Goal: Information Seeking & Learning: Learn about a topic

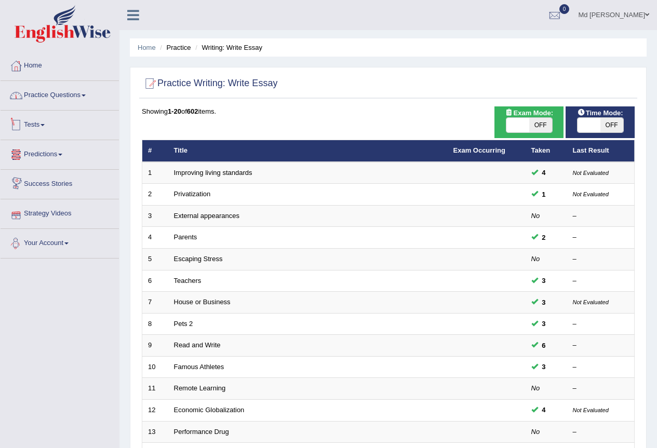
click at [51, 95] on link "Practice Questions" at bounding box center [60, 94] width 118 height 26
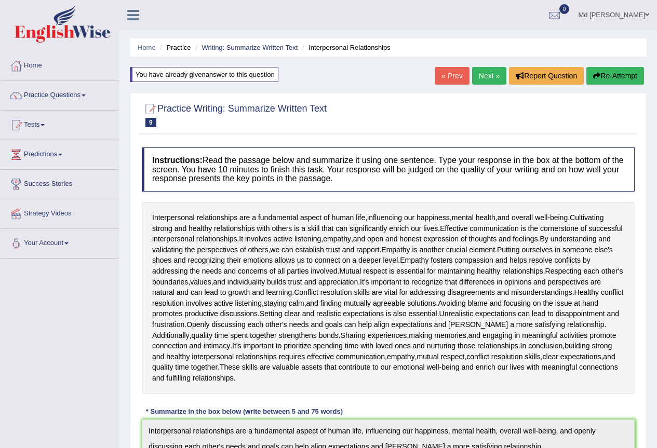
scroll to position [104, 0]
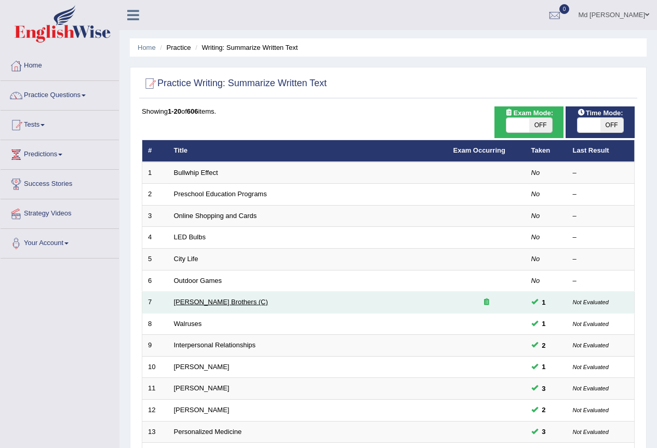
click at [204, 298] on link "Wright Brothers (C)" at bounding box center [221, 302] width 94 height 8
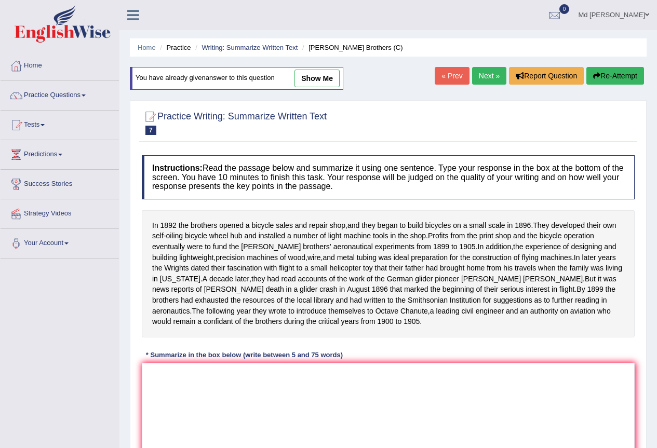
click at [328, 75] on link "show me" at bounding box center [317, 79] width 45 height 18
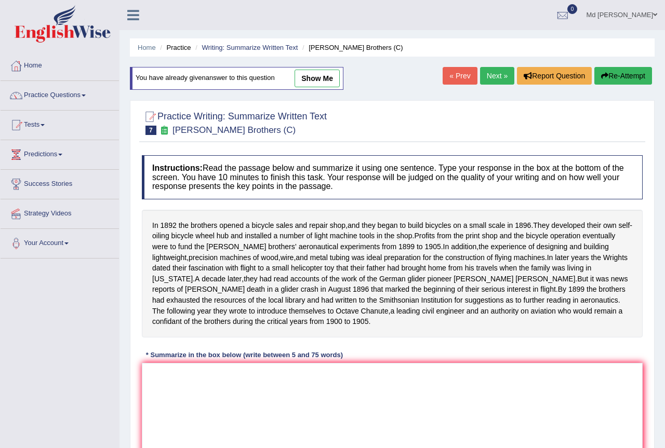
type textarea "The passage outlines in 1892 the brothers opened a bicycle sales and repair sho…"
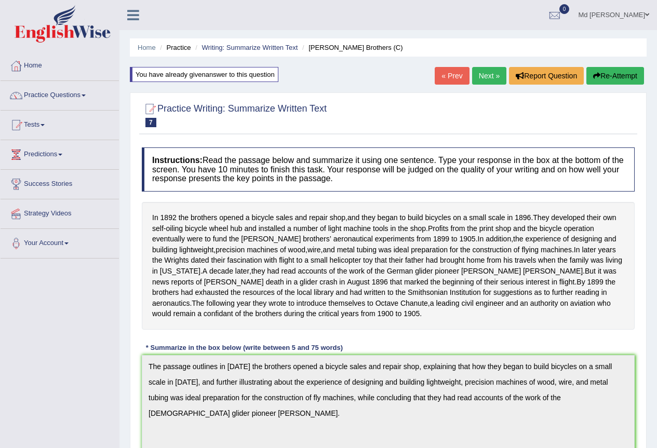
click at [108, 314] on div "Toggle navigation Home Practice Questions Speaking Practice Read Aloud Repeat S…" at bounding box center [328, 387] width 657 height 774
click at [60, 99] on link "Practice Questions" at bounding box center [60, 94] width 118 height 26
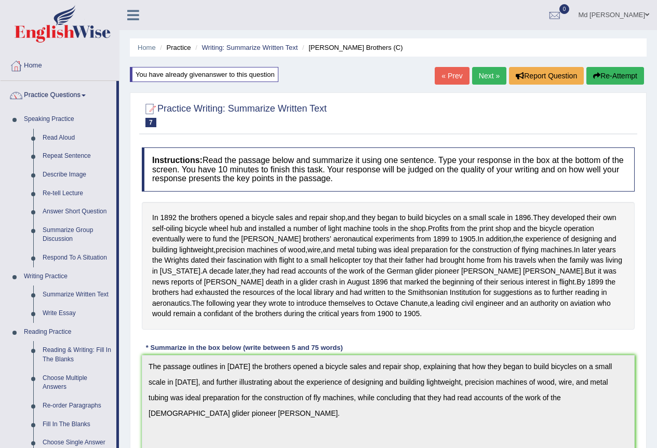
click at [74, 96] on link "Practice Questions" at bounding box center [59, 94] width 116 height 26
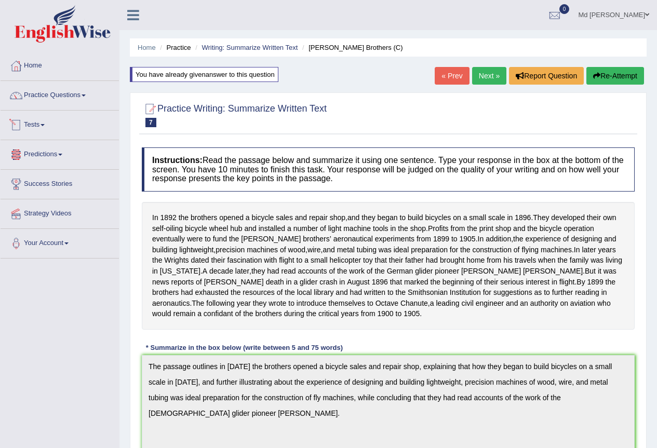
click at [54, 116] on link "Tests" at bounding box center [60, 124] width 118 height 26
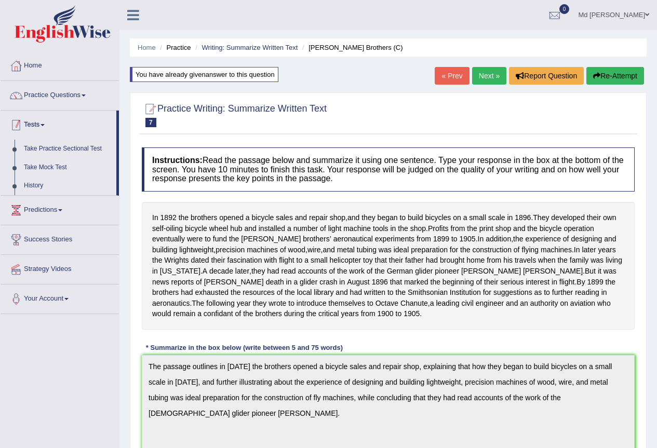
click at [63, 110] on li "Practice Questions Speaking Practice Read Aloud Repeat Sentence Describe Image …" at bounding box center [60, 96] width 118 height 30
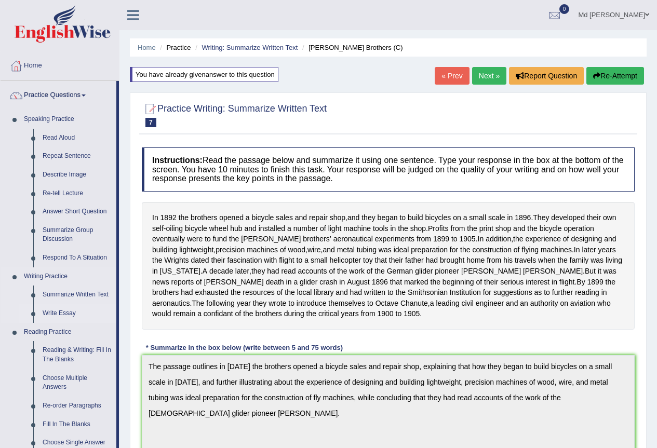
click at [51, 308] on link "Write Essay" at bounding box center [77, 313] width 78 height 19
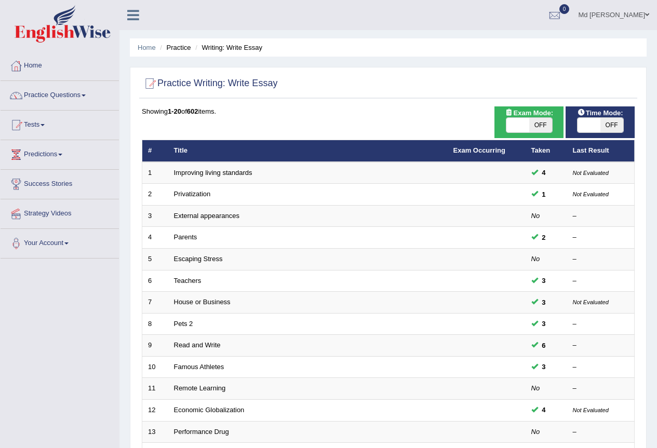
click at [197, 175] on link "Improving living standards" at bounding box center [213, 173] width 78 height 8
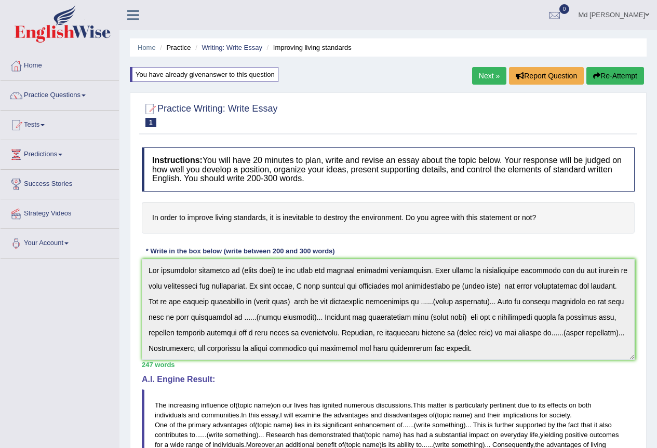
scroll to position [125, 0]
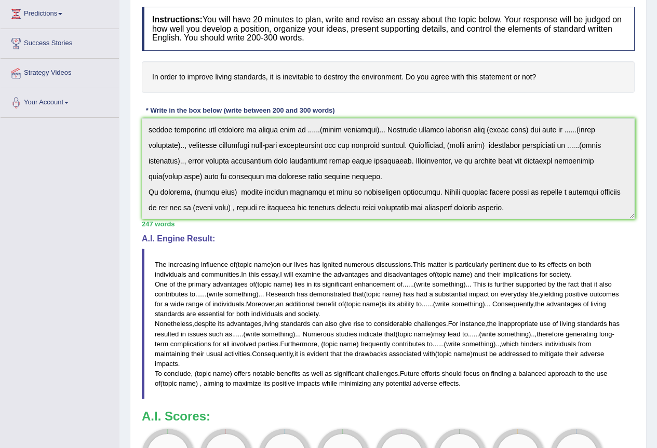
click at [657, 308] on html "Toggle navigation Home Practice Questions Speaking Practice Read Aloud Repeat S…" at bounding box center [328, 83] width 657 height 448
